Goal: Check status

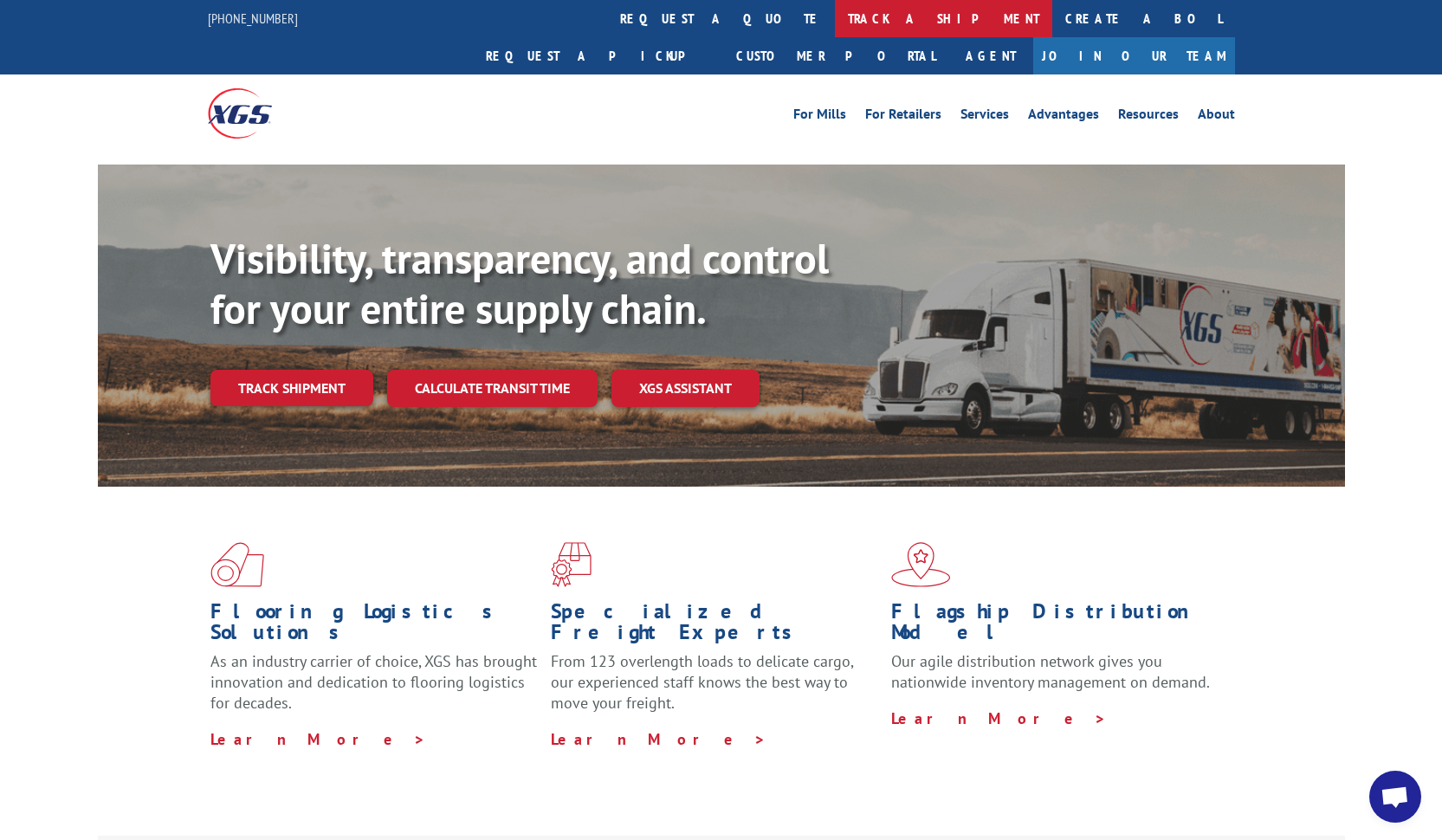
click at [835, 17] on link "track a shipment" at bounding box center [943, 18] width 217 height 37
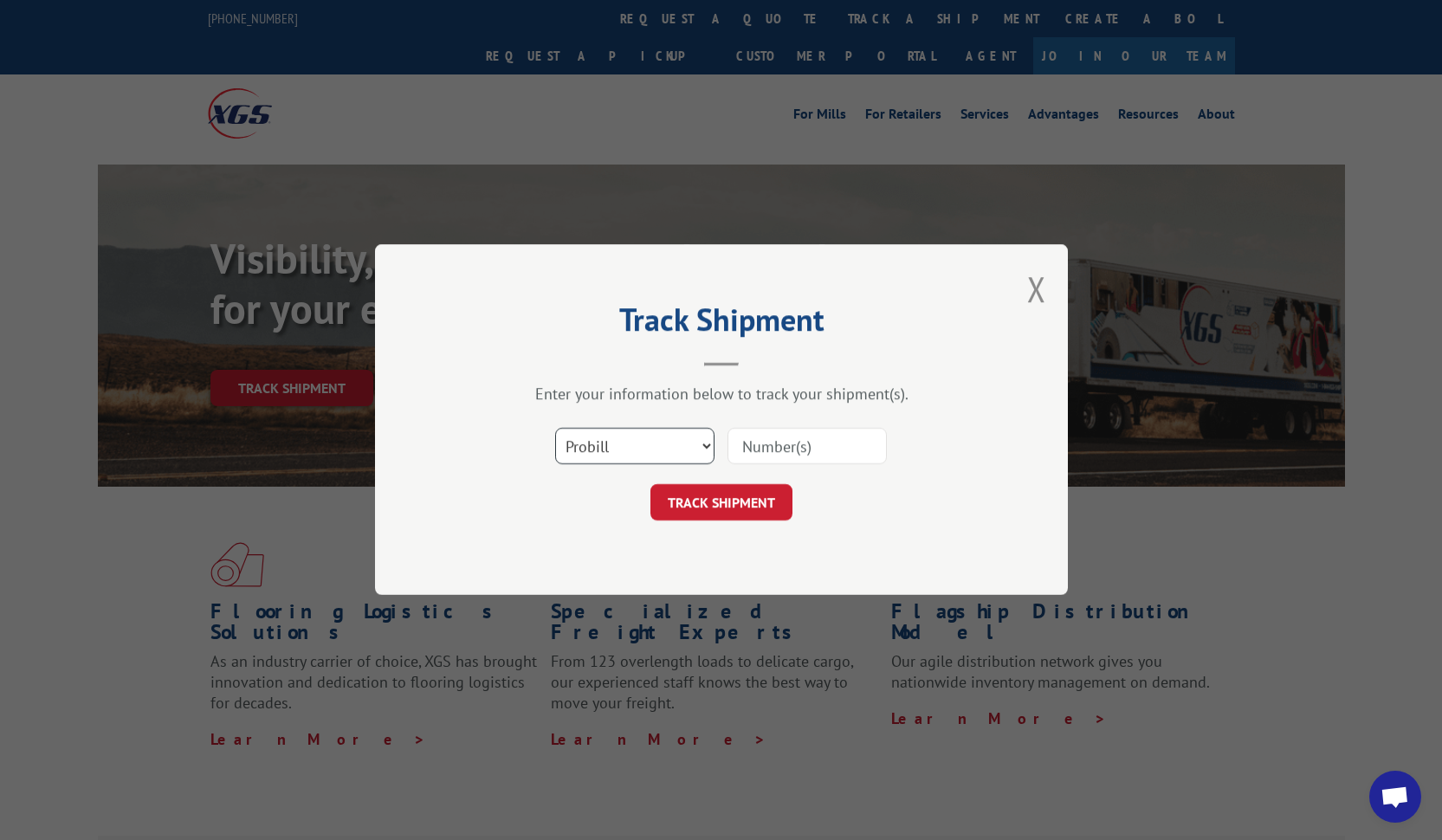
select select "bol"
paste input "2853385"
type input "2853385"
click at [727, 509] on button "TRACK SHIPMENT" at bounding box center [721, 503] width 142 height 36
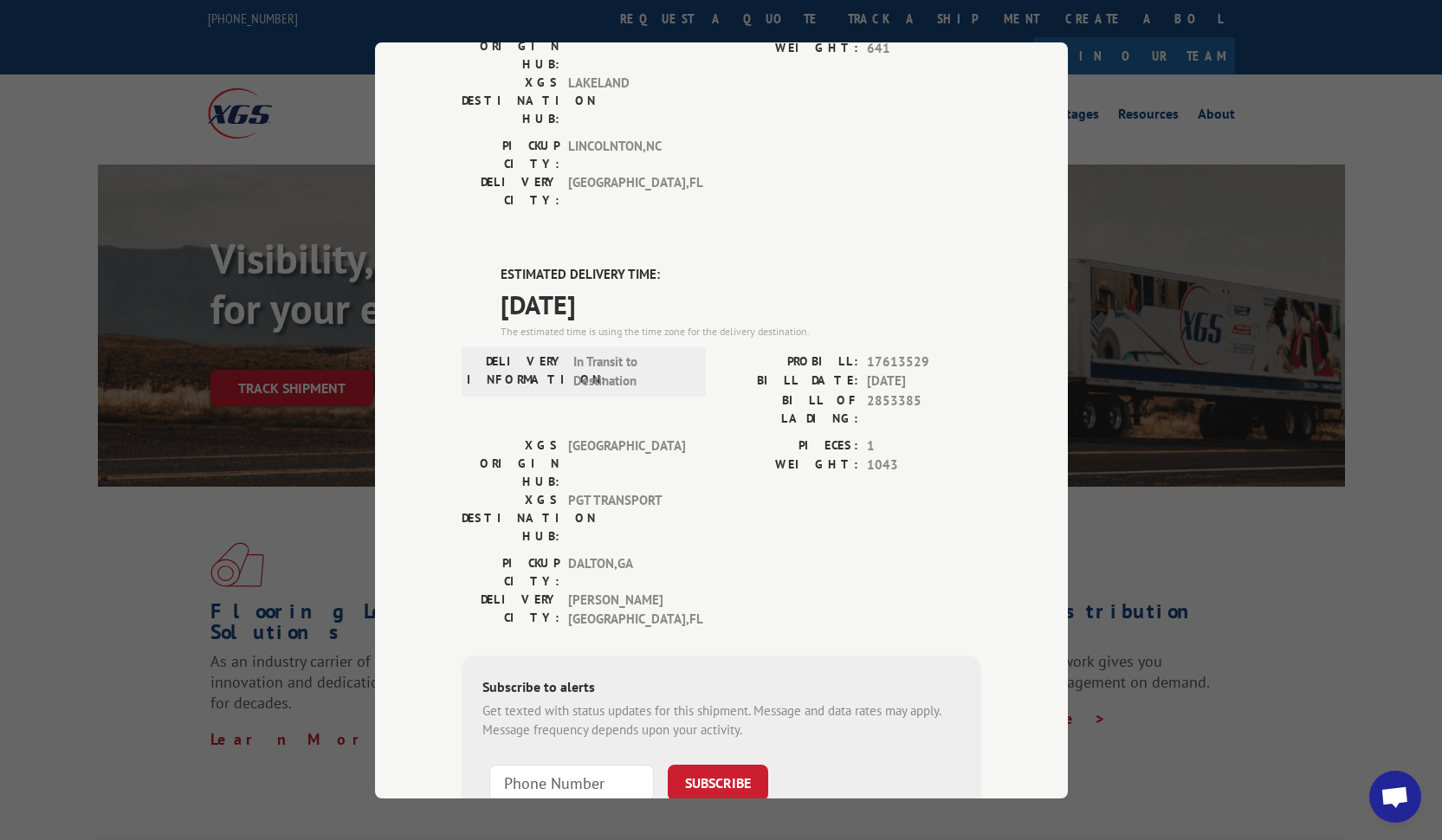
scroll to position [4, 0]
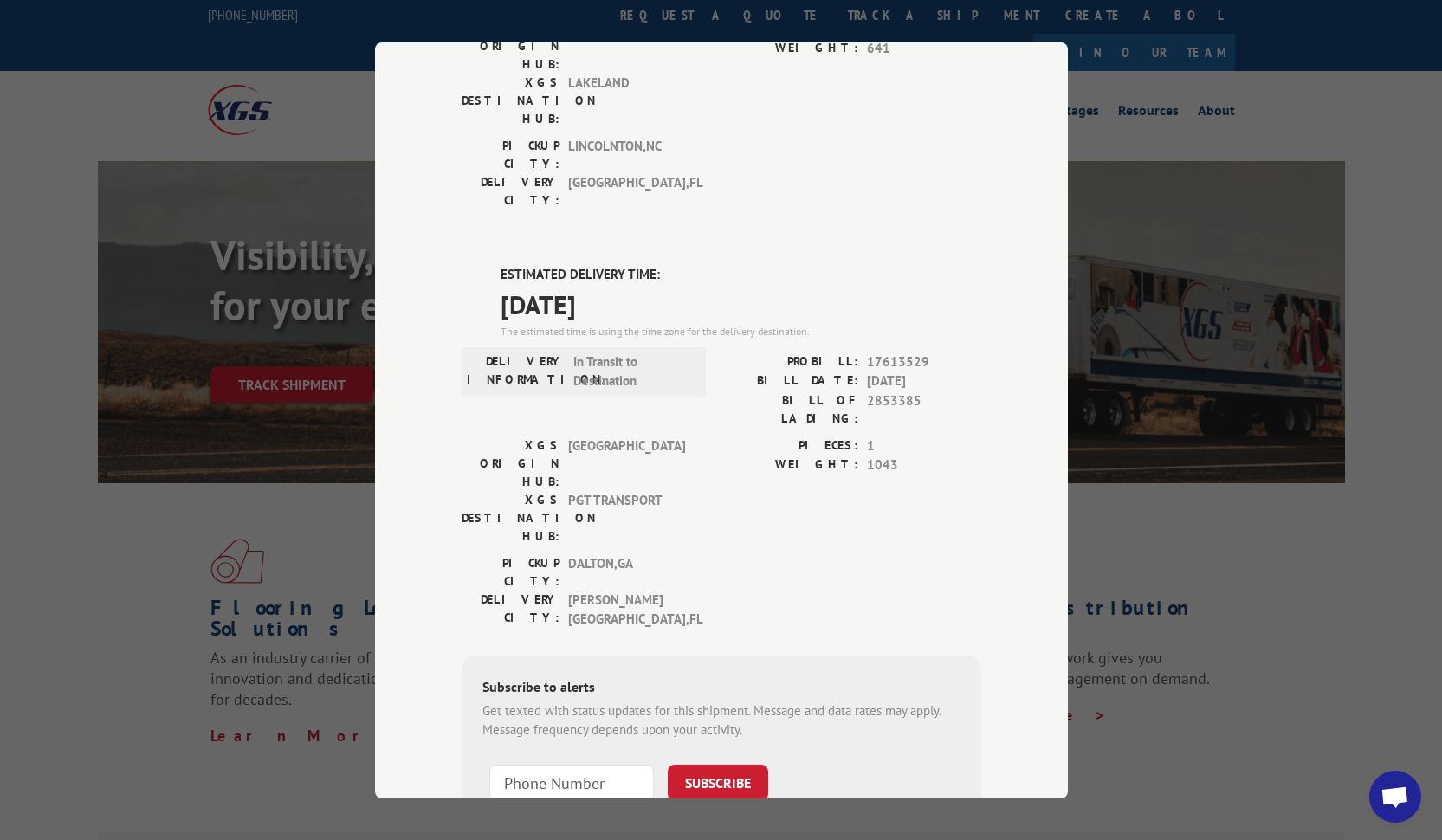
click at [404, 53] on div "Track Shipment DELIVERED DELIVERY INFORMATION: [DATE] 10:07 am [PERSON_NAME]: 1…" at bounding box center [721, 420] width 693 height 755
click at [325, 62] on div "Track Shipment DELIVERED DELIVERY INFORMATION: [DATE] 10:07 am [PERSON_NAME]: 1…" at bounding box center [721, 420] width 1442 height 840
click at [670, 698] on div "DELIVERED DELIVERY INFORMATION: [DATE] 10:07 am [PERSON_NAME]: 16907835 BILL DA…" at bounding box center [721, 409] width 520 height 1053
click at [1154, 590] on div "Track Shipment DELIVERED DELIVERY INFORMATION: [DATE] 10:07 am [PERSON_NAME]: 1…" at bounding box center [721, 420] width 1442 height 840
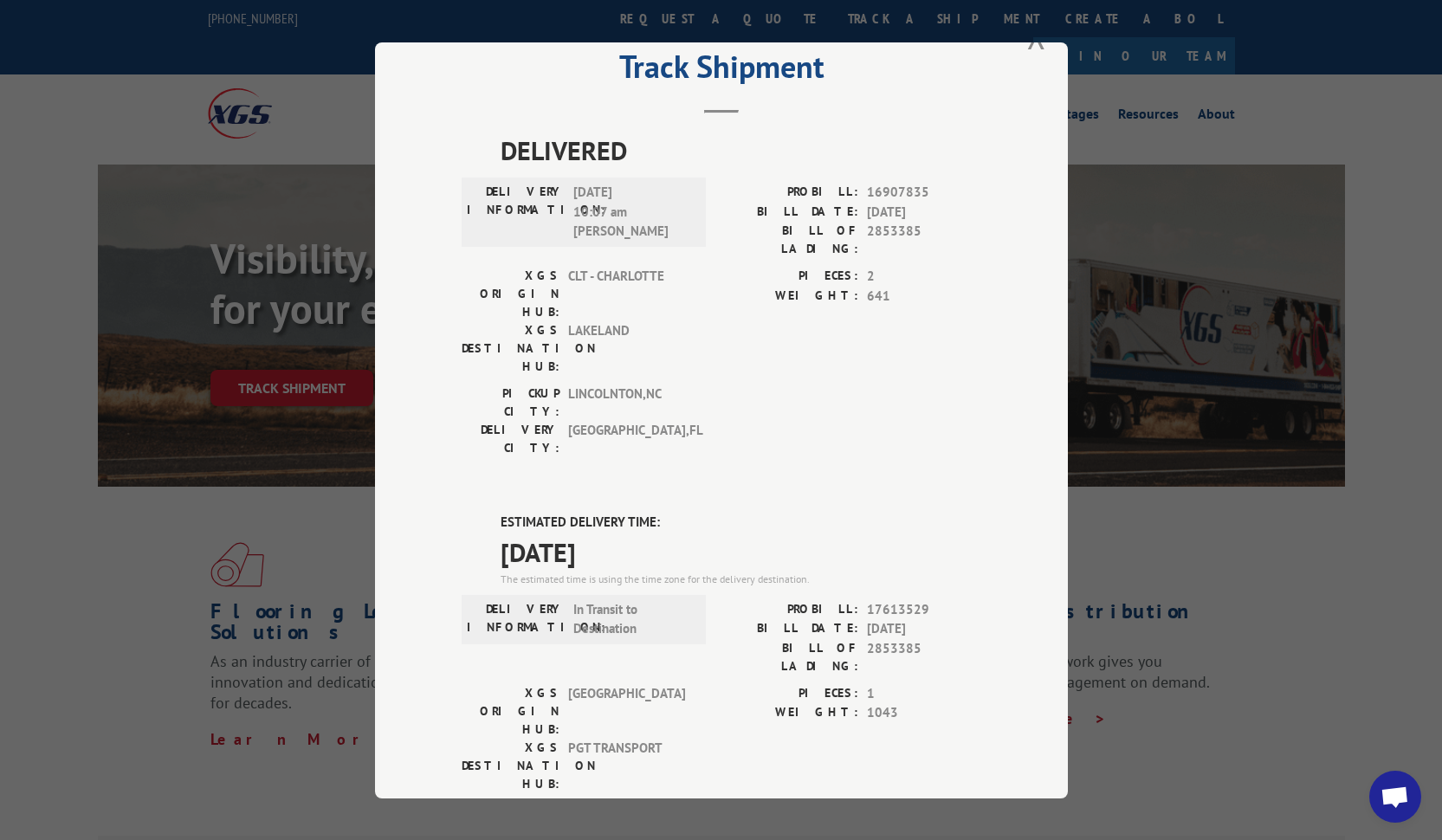
scroll to position [164, 0]
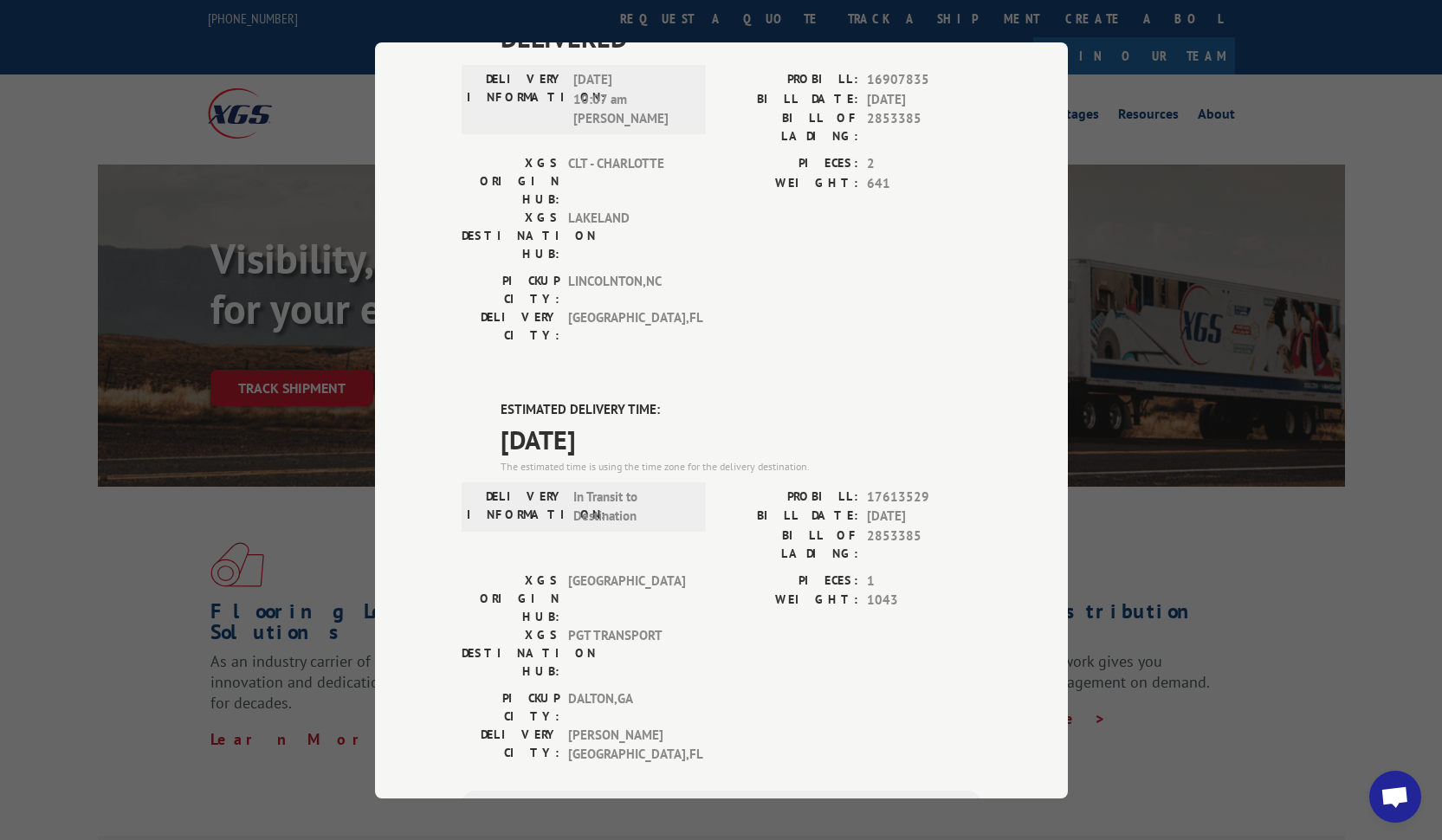
click at [452, 126] on div "Track Shipment DELIVERED DELIVERY INFORMATION: [DATE] 10:07 am [PERSON_NAME]: 1…" at bounding box center [721, 420] width 693 height 755
click at [370, 41] on div "Track Shipment DELIVERED DELIVERY INFORMATION: [DATE] 10:07 am [PERSON_NAME]: 1…" at bounding box center [721, 420] width 1442 height 840
click at [383, 50] on div "Track Shipment DELIVERED DELIVERY INFORMATION: [DATE] 10:07 am [PERSON_NAME]: 1…" at bounding box center [721, 420] width 693 height 755
click at [273, 76] on div "Track Shipment DELIVERED DELIVERY INFORMATION: [DATE] 10:07 am [PERSON_NAME]: 1…" at bounding box center [721, 420] width 1442 height 840
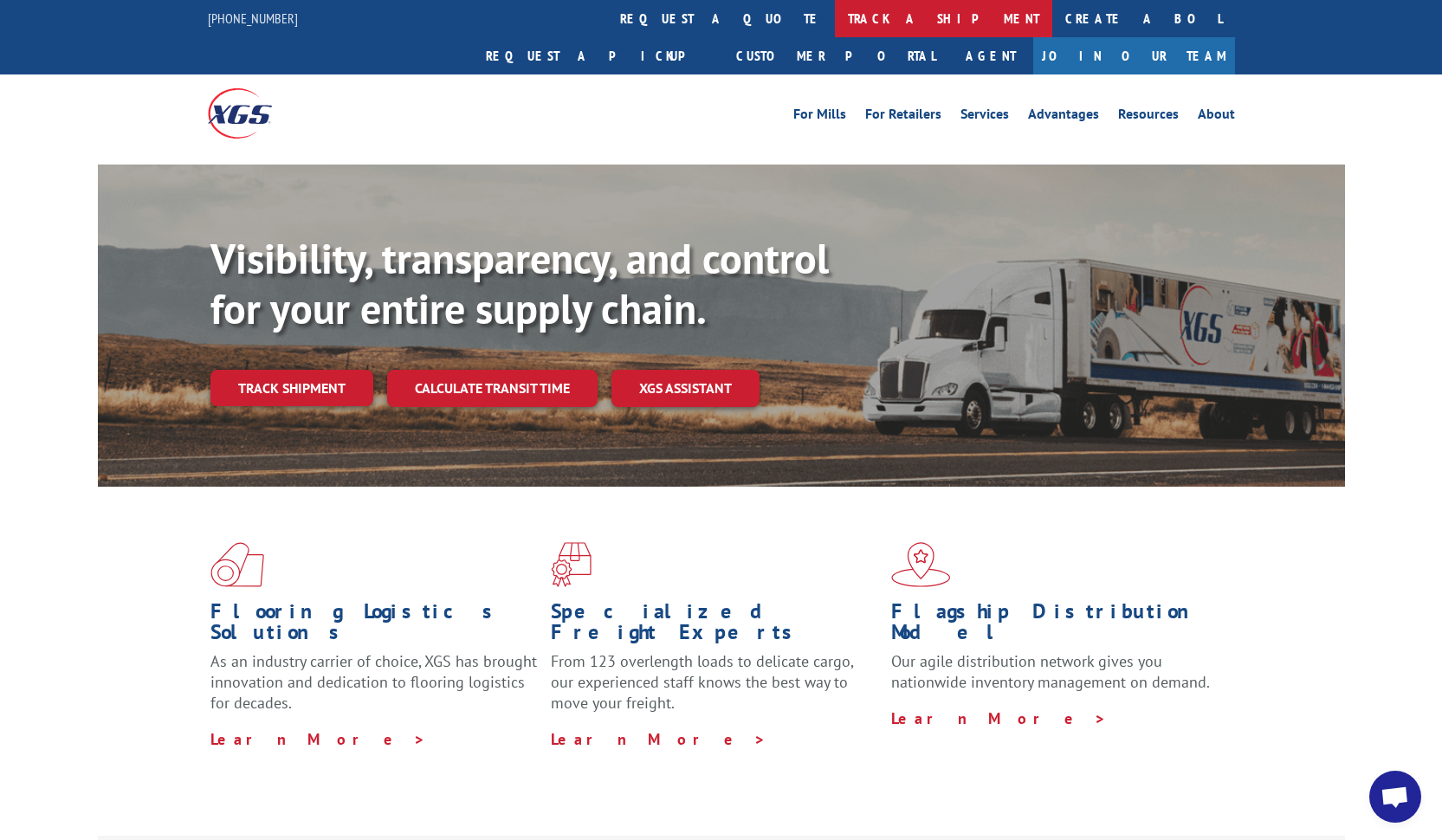
click at [835, 23] on link "track a shipment" at bounding box center [943, 18] width 217 height 37
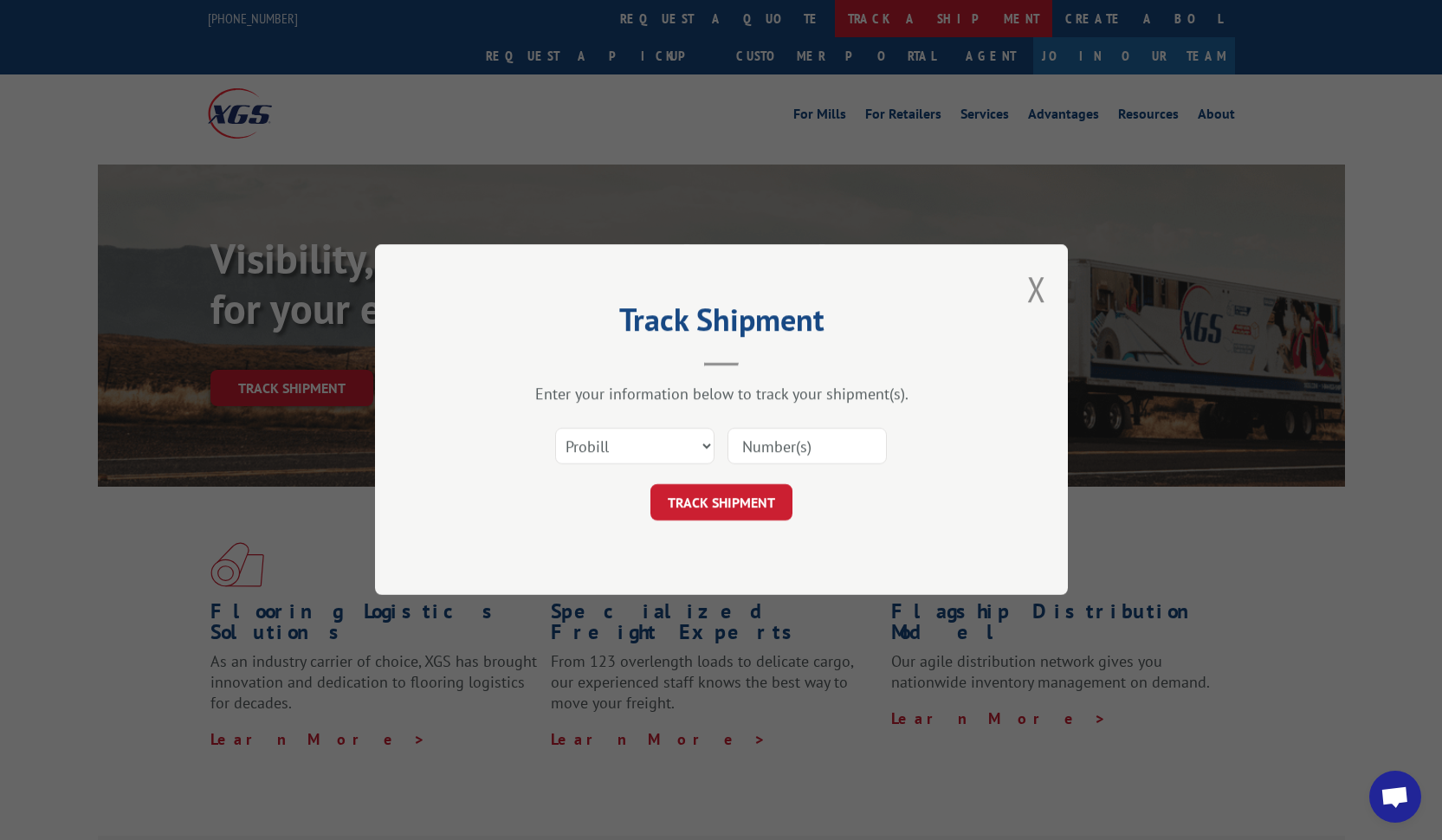
scroll to position [0, 0]
